Goal: Answer question/provide support

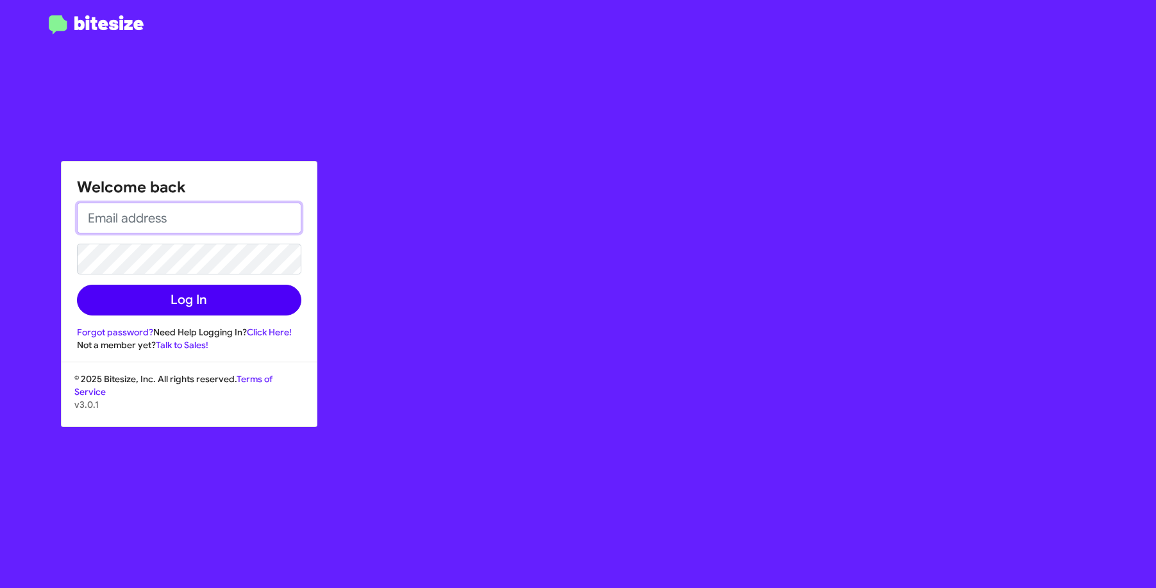
type input "[EMAIL_ADDRESS][DOMAIN_NAME]"
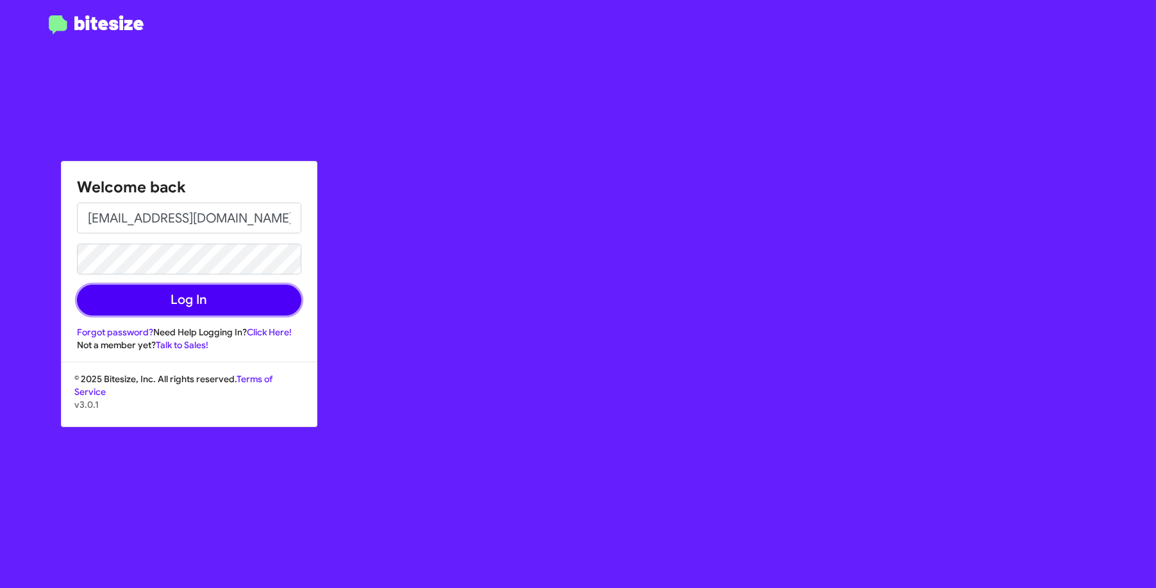
click at [165, 306] on button "Log In" at bounding box center [189, 300] width 224 height 31
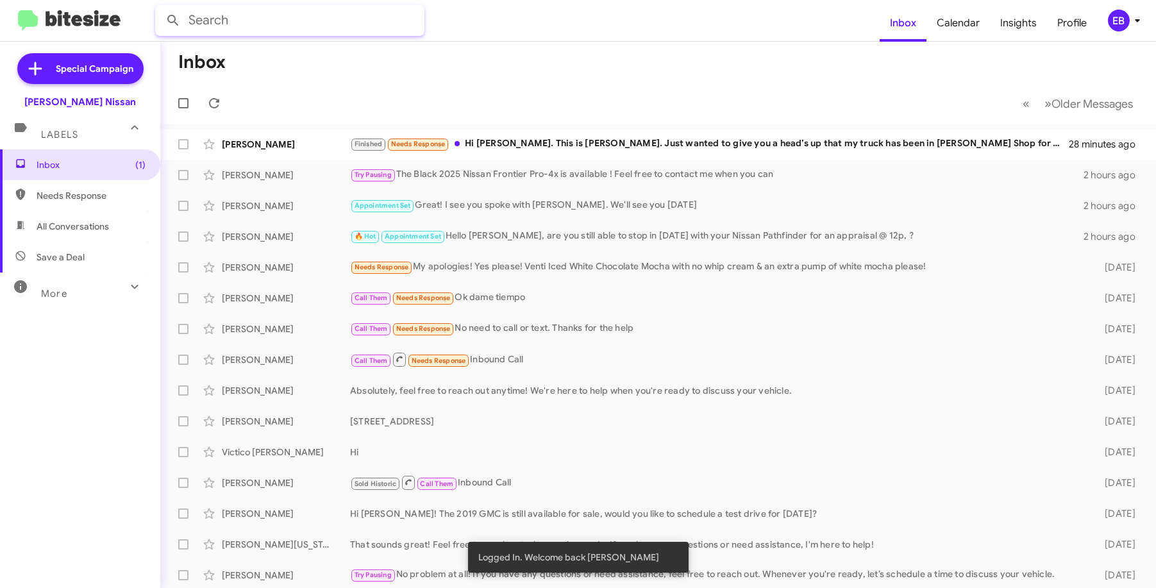
click at [273, 30] on input "text" at bounding box center [289, 20] width 269 height 31
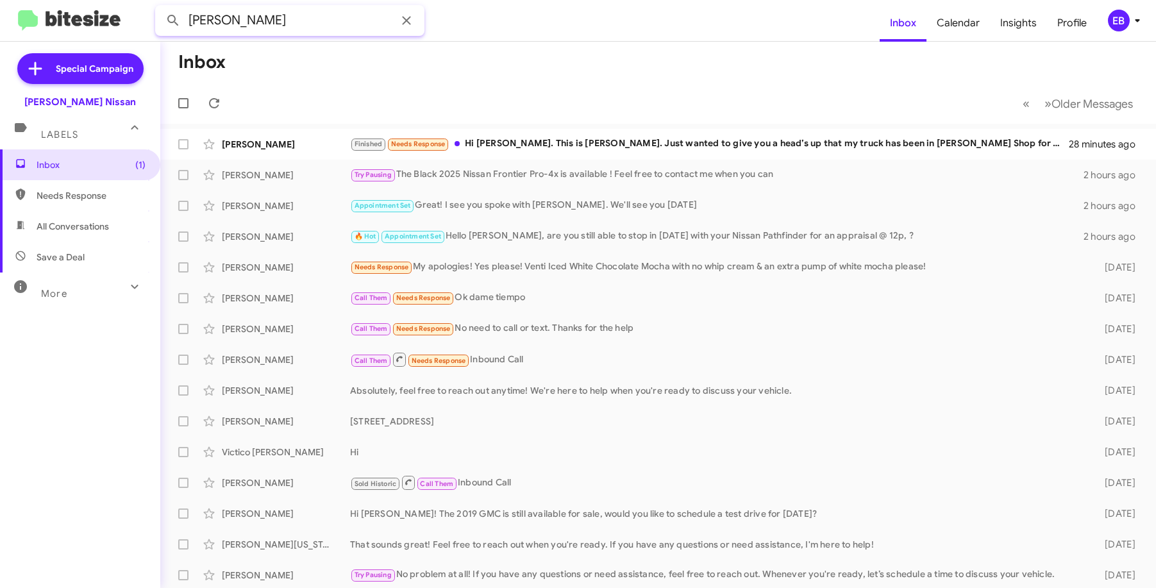
type input "[PERSON_NAME]"
click at [160, 8] on button at bounding box center [173, 21] width 26 height 26
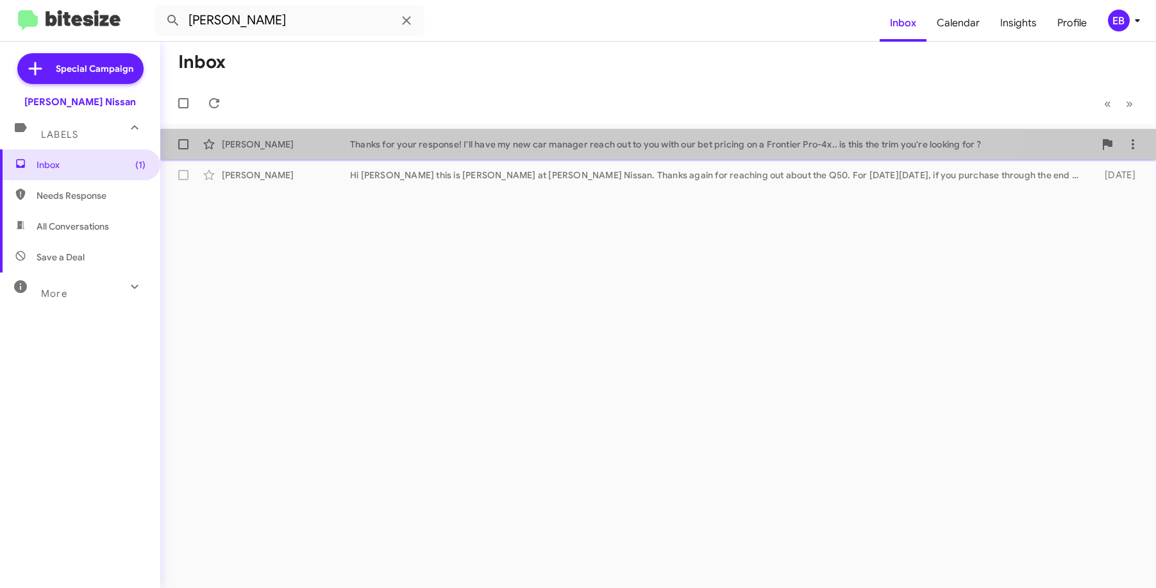
click at [436, 133] on div "[PERSON_NAME] Thanks for your response! I'll have my new car manager reach out …" at bounding box center [658, 144] width 975 height 26
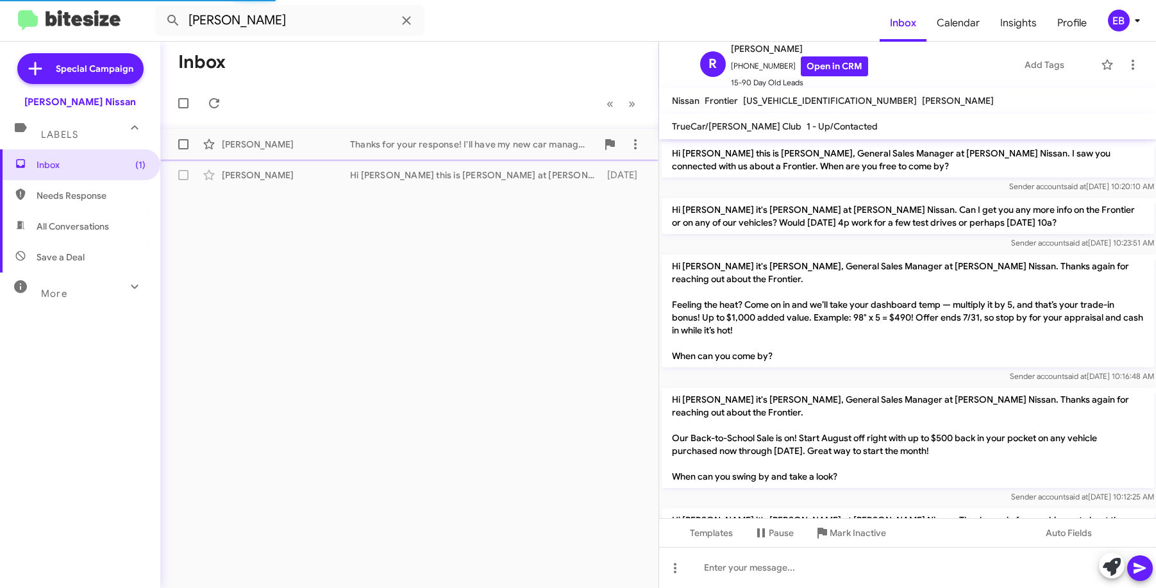
scroll to position [265, 0]
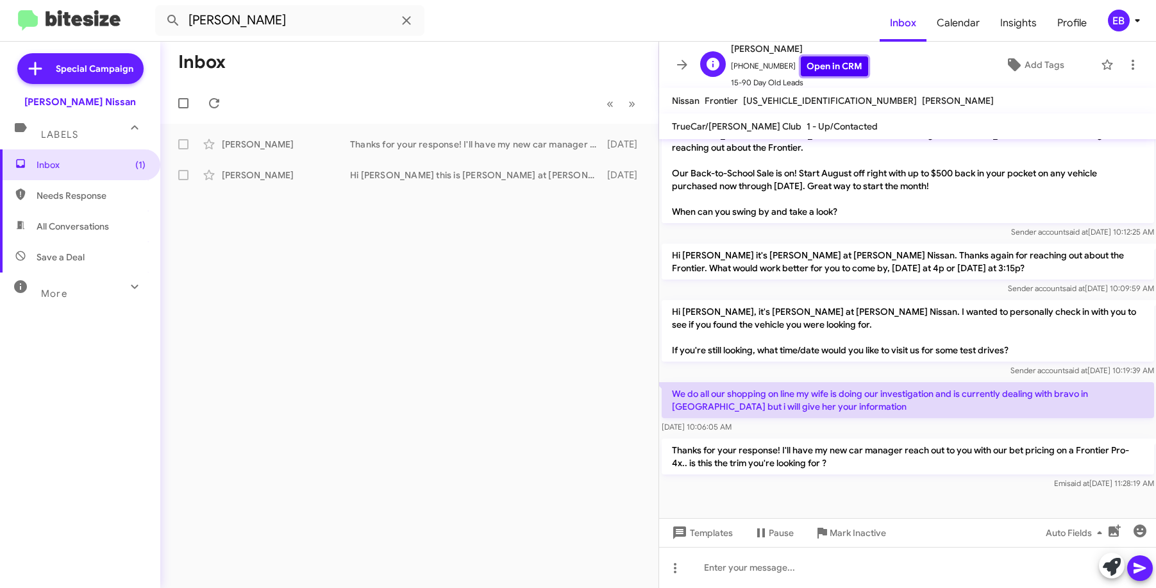
click at [817, 64] on link "Open in CRM" at bounding box center [834, 66] width 67 height 20
click at [378, 380] on div "Inbox « Previous » Next [PERSON_NAME] Thanks for your response! I'll have my ne…" at bounding box center [409, 315] width 498 height 546
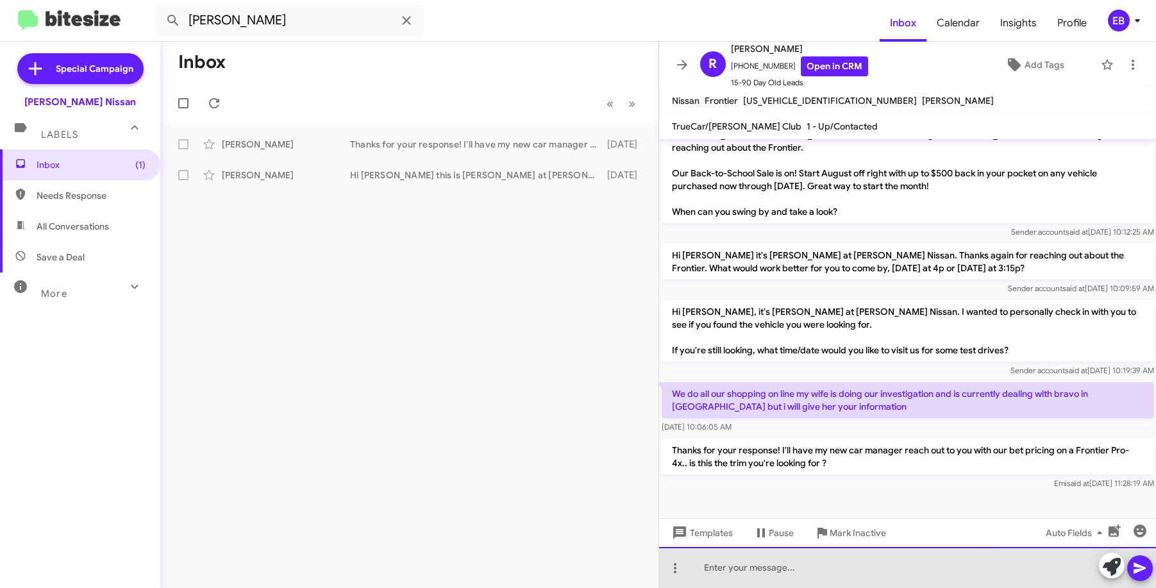
click at [750, 566] on div at bounding box center [908, 567] width 498 height 41
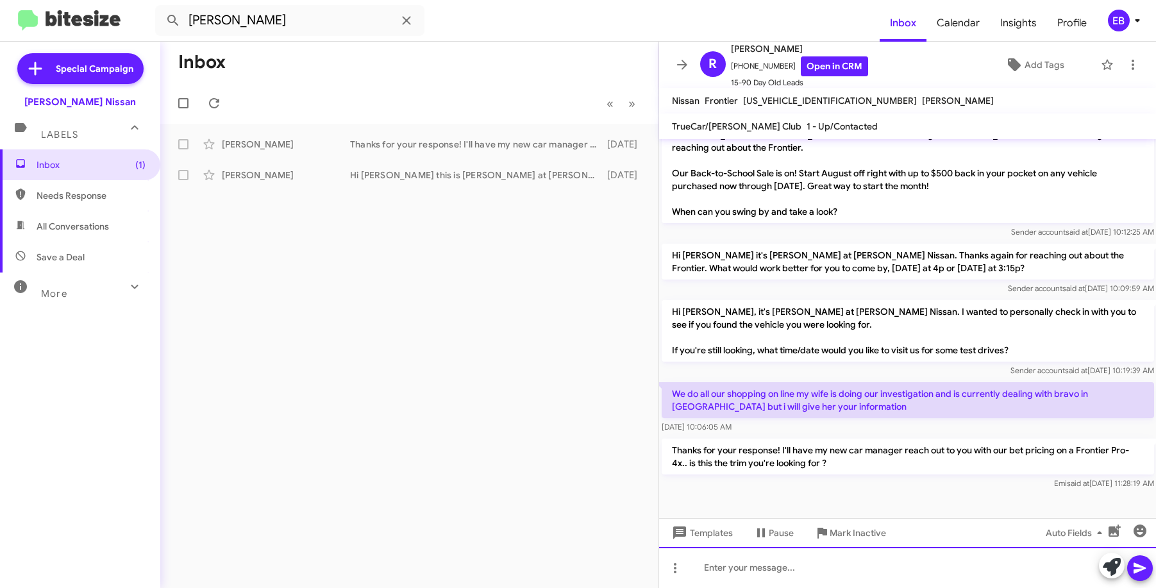
click at [744, 562] on div at bounding box center [908, 567] width 498 height 41
click at [426, 300] on div "Inbox « Previous » Next [PERSON_NAME] Thanks for your response! I'll have my ne…" at bounding box center [409, 315] width 498 height 546
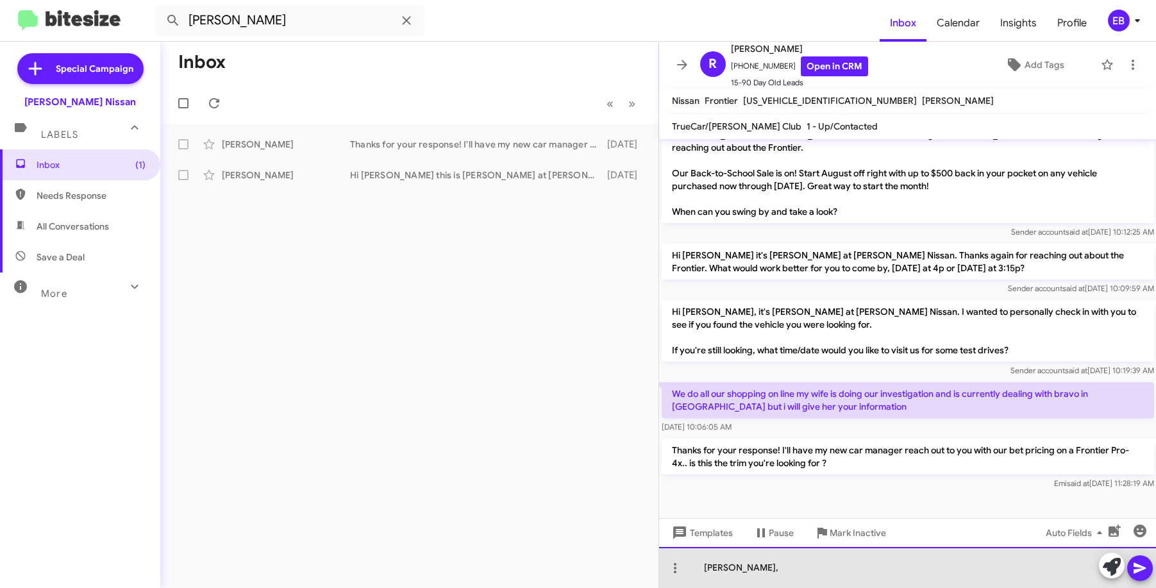
click at [772, 575] on div "[PERSON_NAME]," at bounding box center [908, 567] width 498 height 41
